Goal: Information Seeking & Learning: Learn about a topic

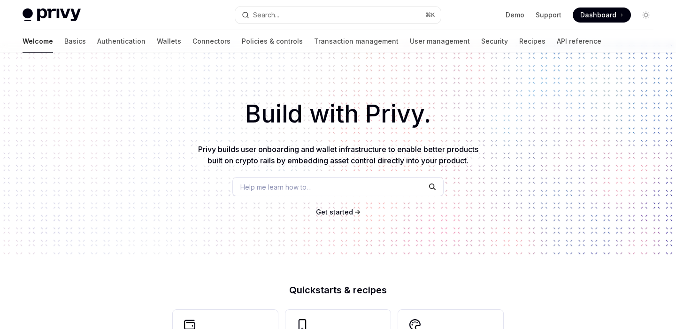
scroll to position [11, 0]
click at [349, 213] on span "Get started" at bounding box center [334, 211] width 37 height 8
click at [64, 41] on link "Basics" at bounding box center [75, 41] width 22 height 23
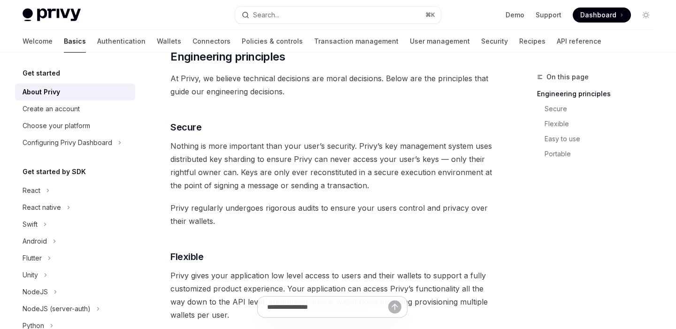
scroll to position [338, 0]
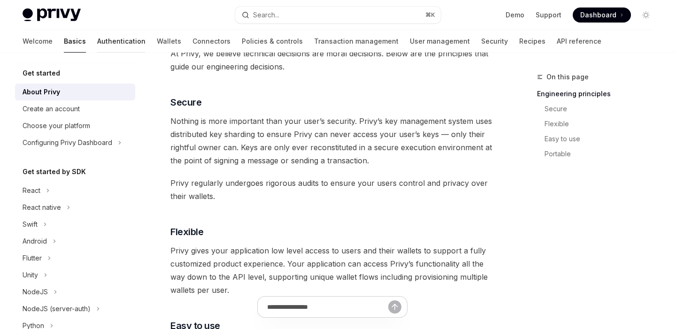
click at [97, 47] on link "Authentication" at bounding box center [121, 41] width 48 height 23
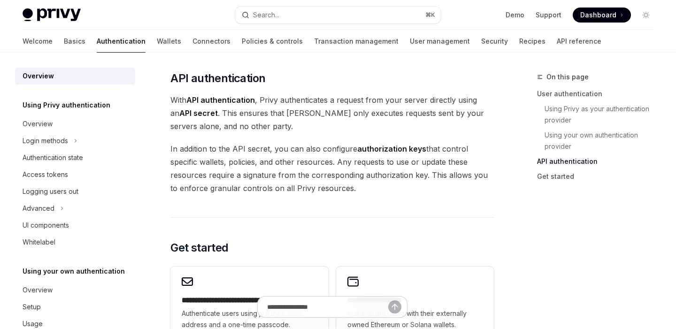
scroll to position [740, 0]
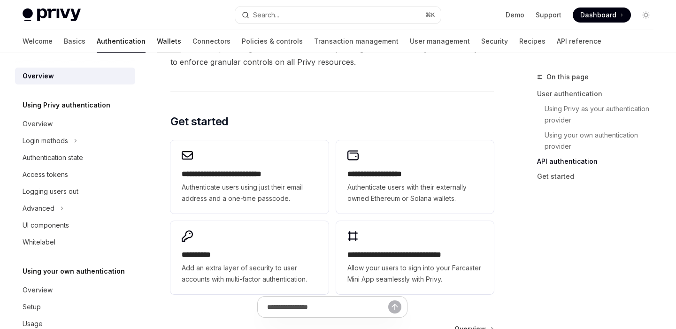
click at [157, 41] on link "Wallets" at bounding box center [169, 41] width 24 height 23
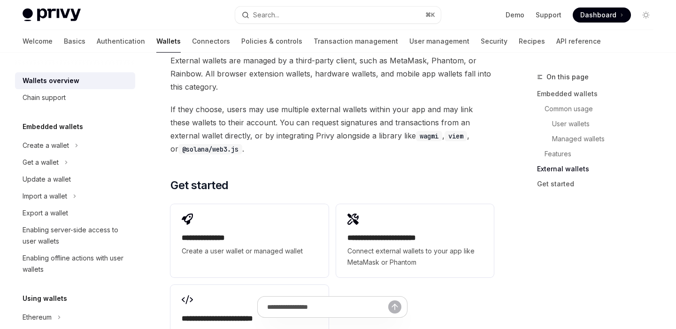
scroll to position [1636, 0]
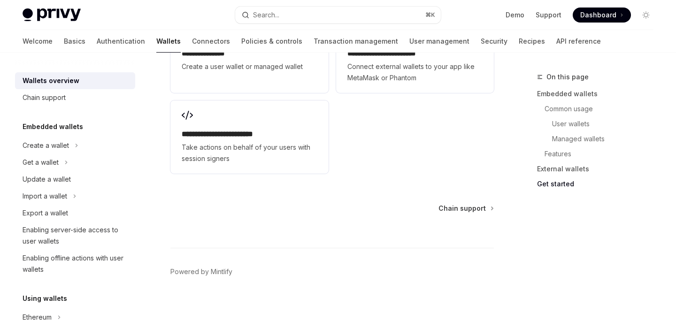
click at [55, 16] on img at bounding box center [52, 14] width 58 height 13
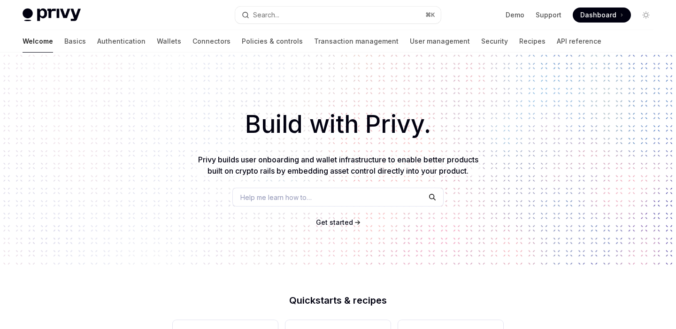
click at [53, 18] on img at bounding box center [52, 14] width 58 height 13
type textarea "*"
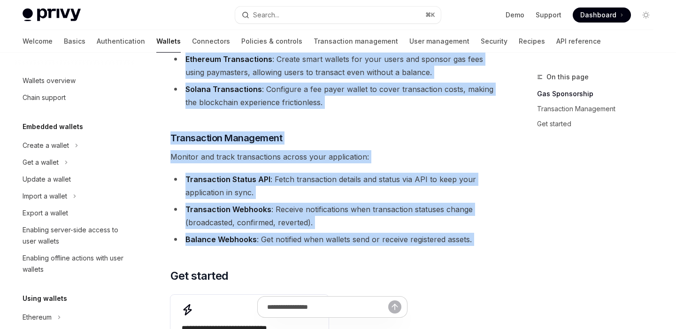
scroll to position [89, 0]
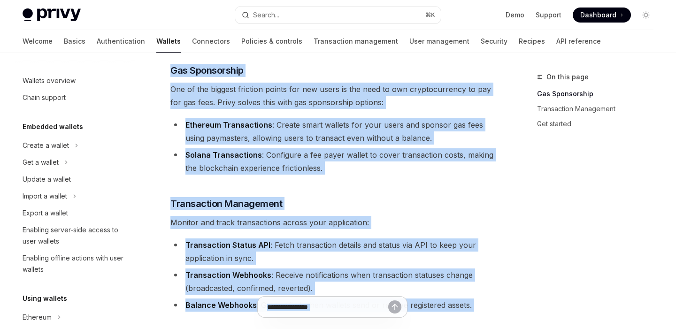
drag, startPoint x: 169, startPoint y: 80, endPoint x: 479, endPoint y: 303, distance: 380.8
click at [479, 303] on div "Overview OpenAI Open in ChatGPT OpenAI Open in ChatGPT Privy provides a compreh…" at bounding box center [243, 286] width 503 height 609
copy div "Loremips DoloRS Amet co AdipISC ElitSE Doei te InciDID Utlab etdolore m aliquae…"
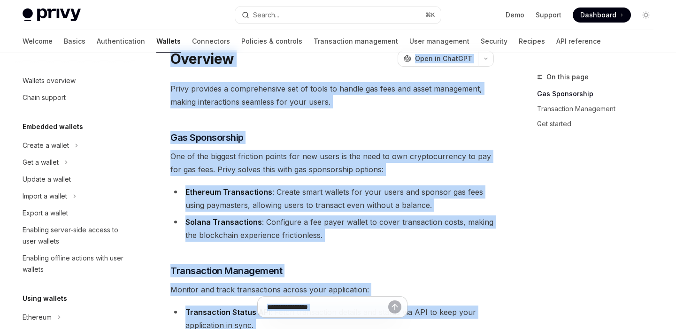
scroll to position [0, 0]
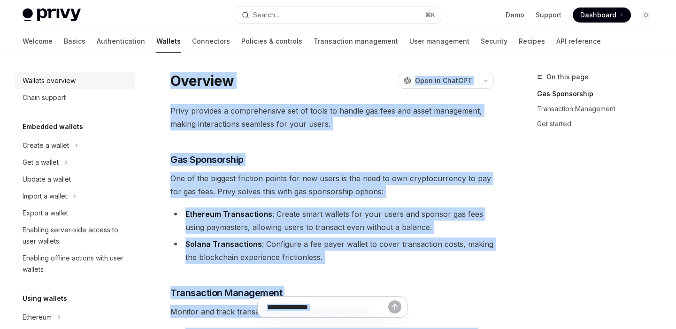
click at [72, 82] on div "Wallets overview" at bounding box center [49, 80] width 53 height 11
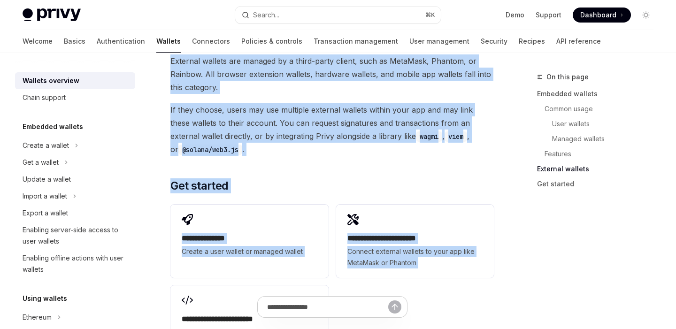
scroll to position [1449, 0]
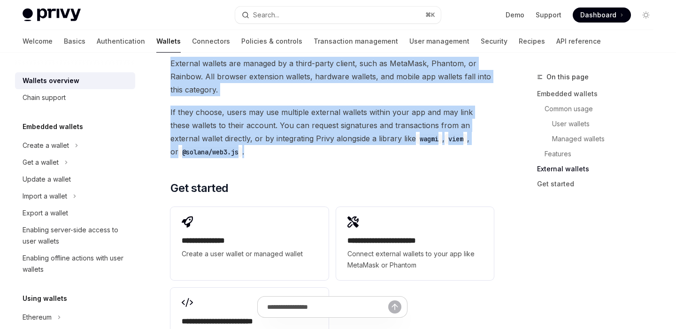
drag, startPoint x: 169, startPoint y: 94, endPoint x: 392, endPoint y: 153, distance: 230.6
copy div "Overview OpenAI Open in ChatGPT OpenAI Open in ChatGPT Privy builds wallet infr…"
click at [58, 95] on div "Chain support" at bounding box center [44, 97] width 43 height 11
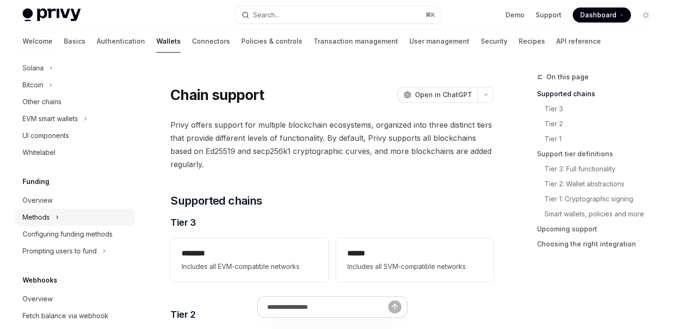
scroll to position [261, 0]
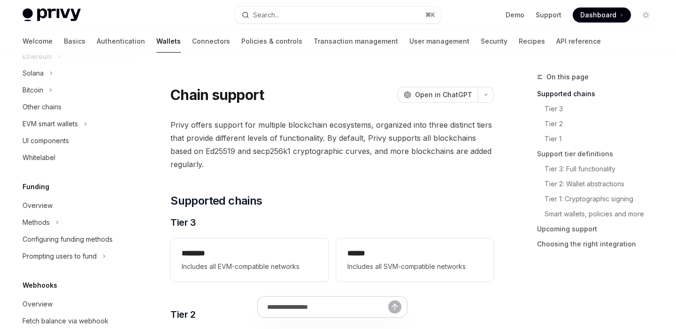
click at [46, 5] on div "Privy Docs home page Search... ⌘ K Demo Support Dashboard Dashboard Search..." at bounding box center [338, 15] width 631 height 30
click at [58, 18] on img at bounding box center [52, 14] width 58 height 13
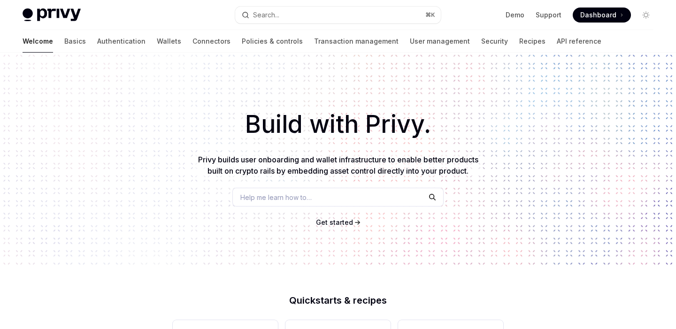
click at [41, 12] on img at bounding box center [52, 14] width 58 height 13
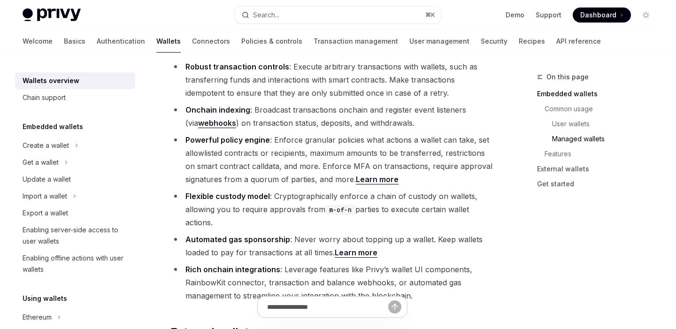
type textarea "*"
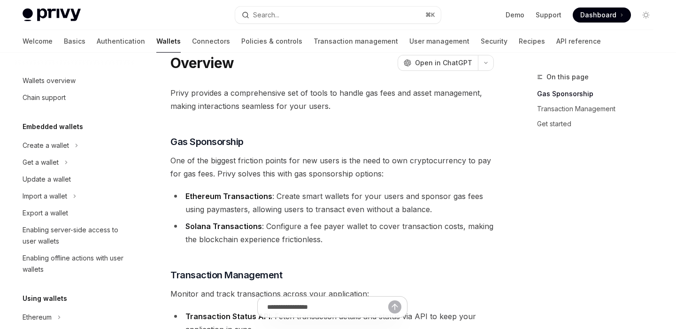
scroll to position [3, 0]
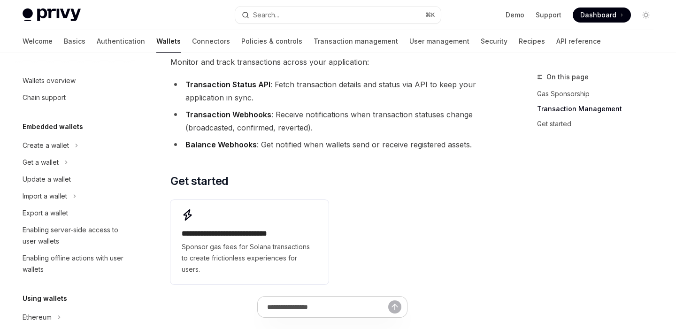
scroll to position [147, 0]
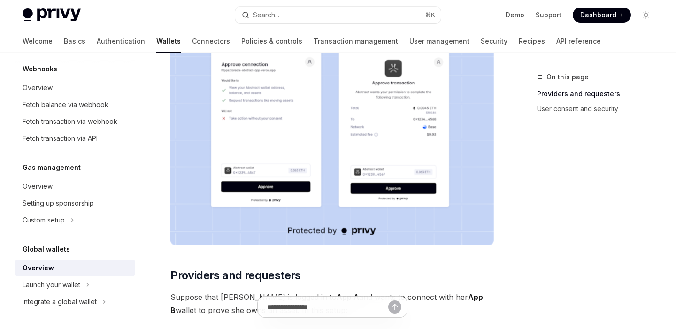
scroll to position [163, 0]
